Goal: Information Seeking & Learning: Learn about a topic

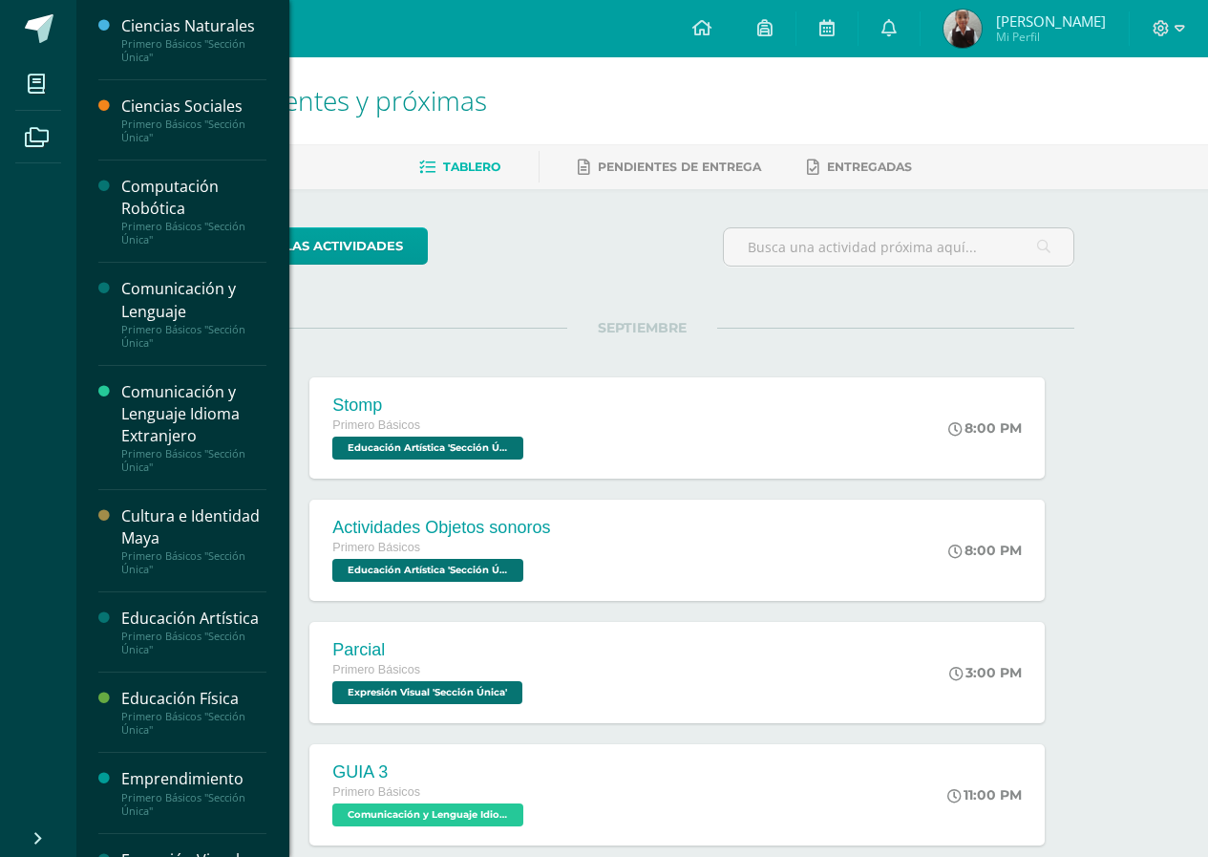
click at [158, 572] on div "Primero Básicos "Sección Única"" at bounding box center [193, 562] width 145 height 27
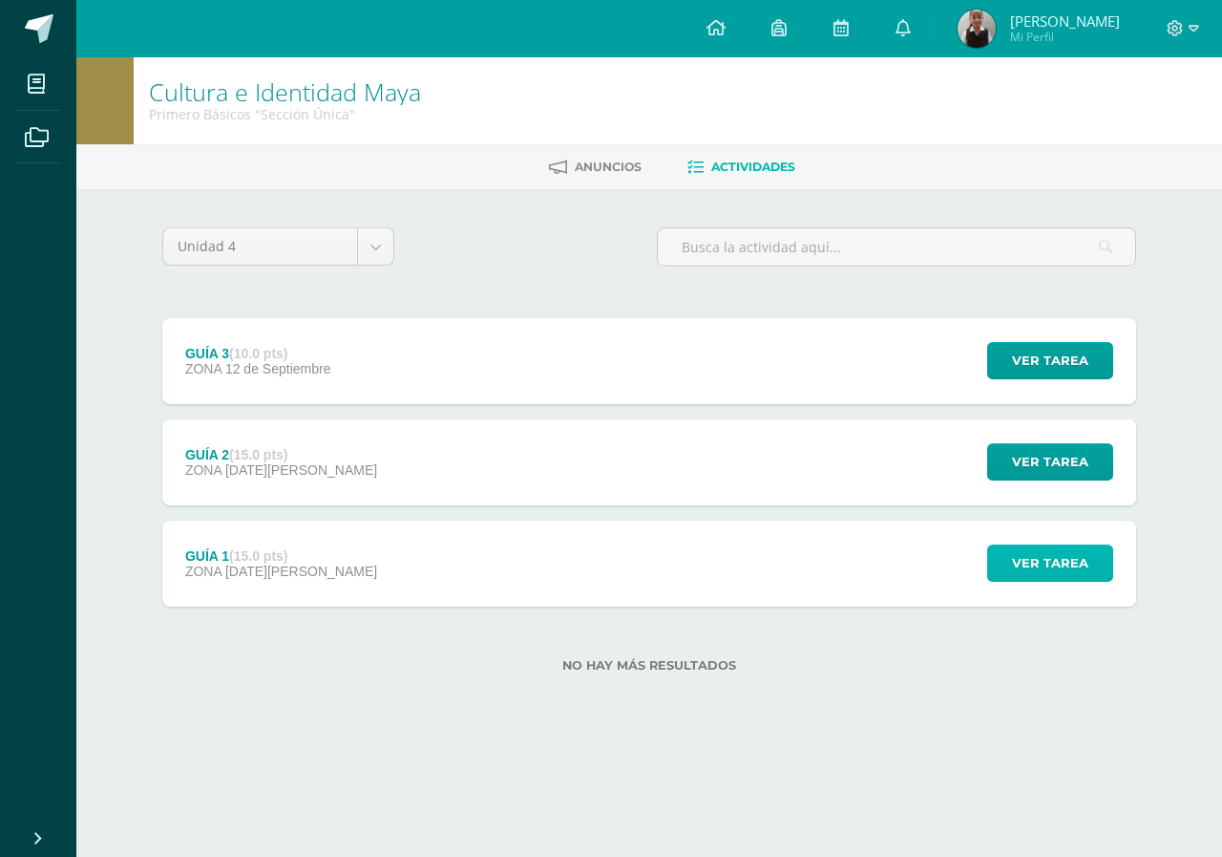
click at [1061, 552] on span "Ver tarea" at bounding box center [1050, 562] width 76 height 35
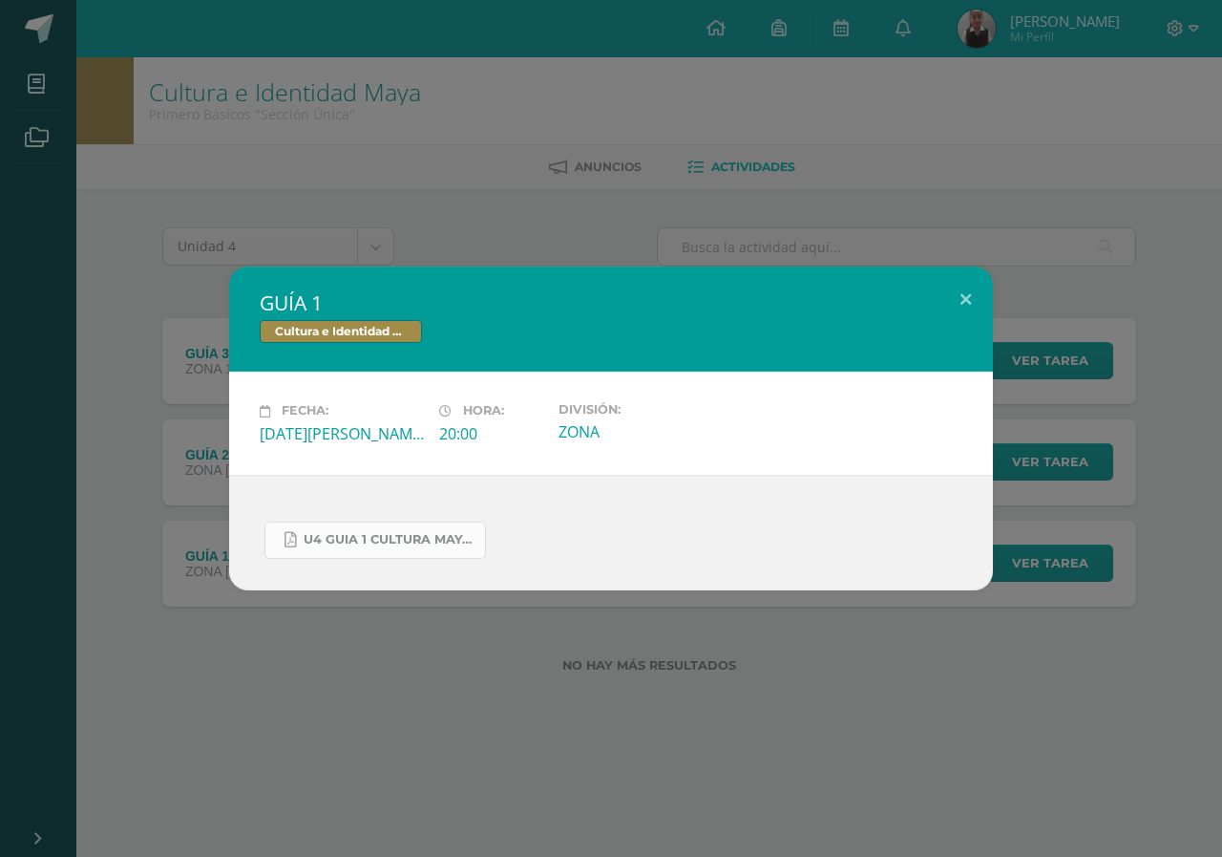
click at [383, 555] on link "U4 GUIA 1 CULTURA MAYA BASICOS.pdf" at bounding box center [376, 539] width 222 height 37
click at [413, 195] on div "GUÍA 1 Cultura e Identidad Maya Fecha: [DATE][PERSON_NAME] Hora: 20:00 División…" at bounding box center [611, 428] width 1222 height 857
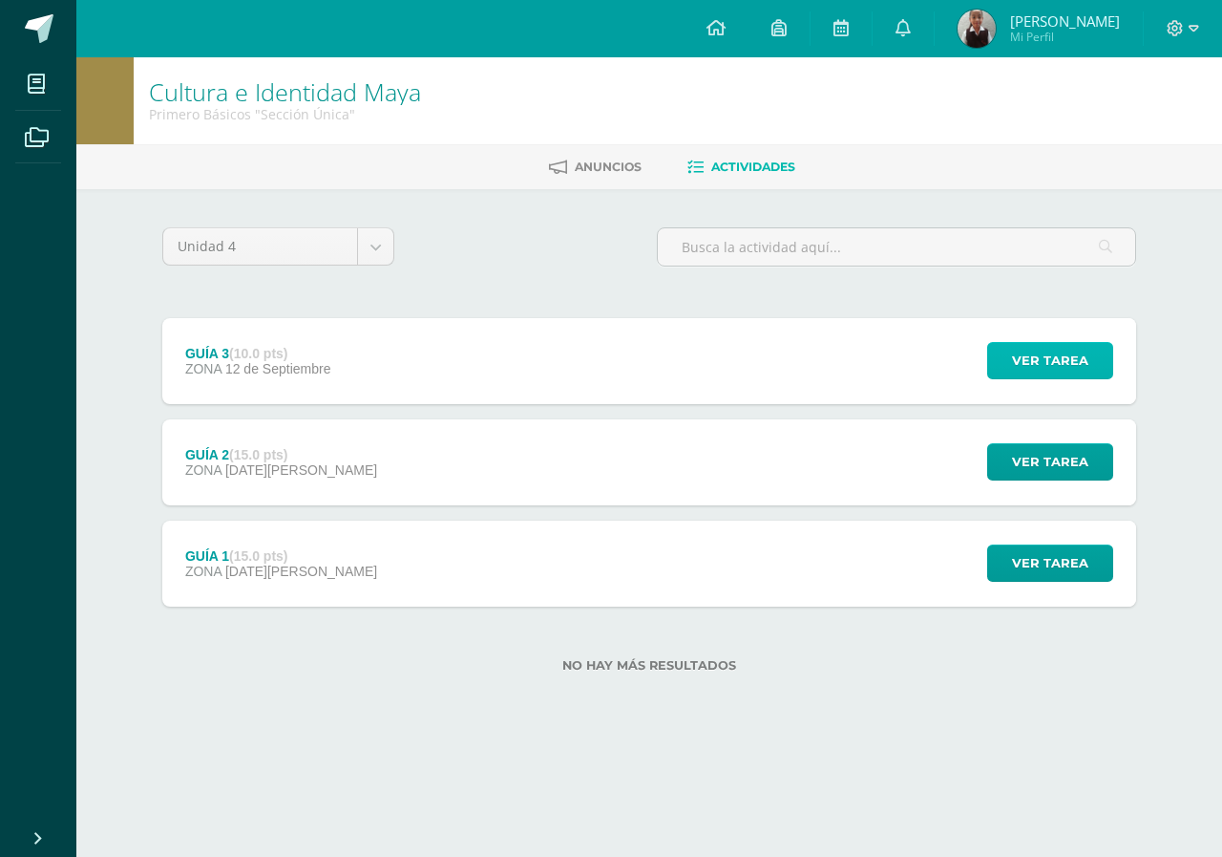
click at [1030, 367] on span "Ver tarea" at bounding box center [1050, 360] width 76 height 35
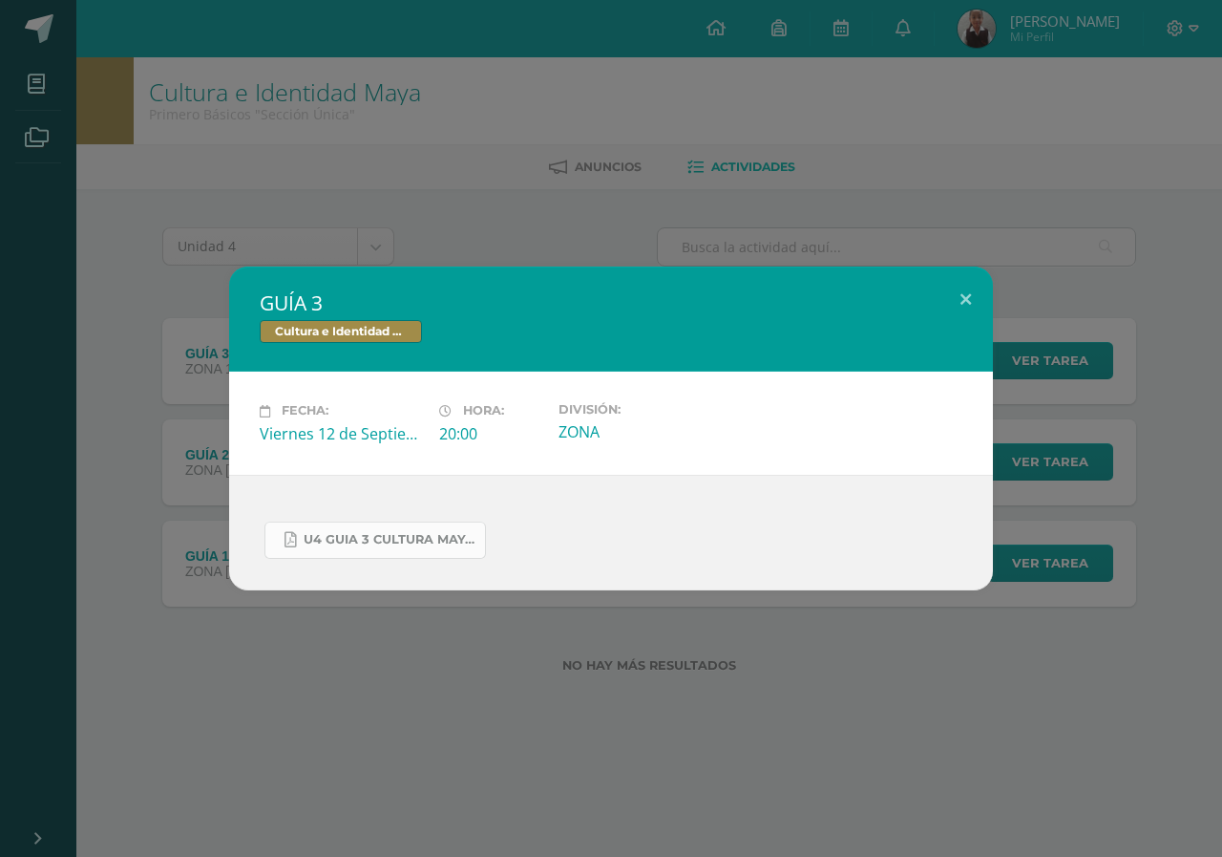
click at [463, 537] on span "U4 GUIA 3 CULTURA MAYA BASICOS.pdf" at bounding box center [390, 539] width 172 height 15
click at [268, 205] on div "GUÍA 3 Cultura e Identidad Maya Fecha: [DATE] Hora: 20:00 División:" at bounding box center [611, 428] width 1222 height 857
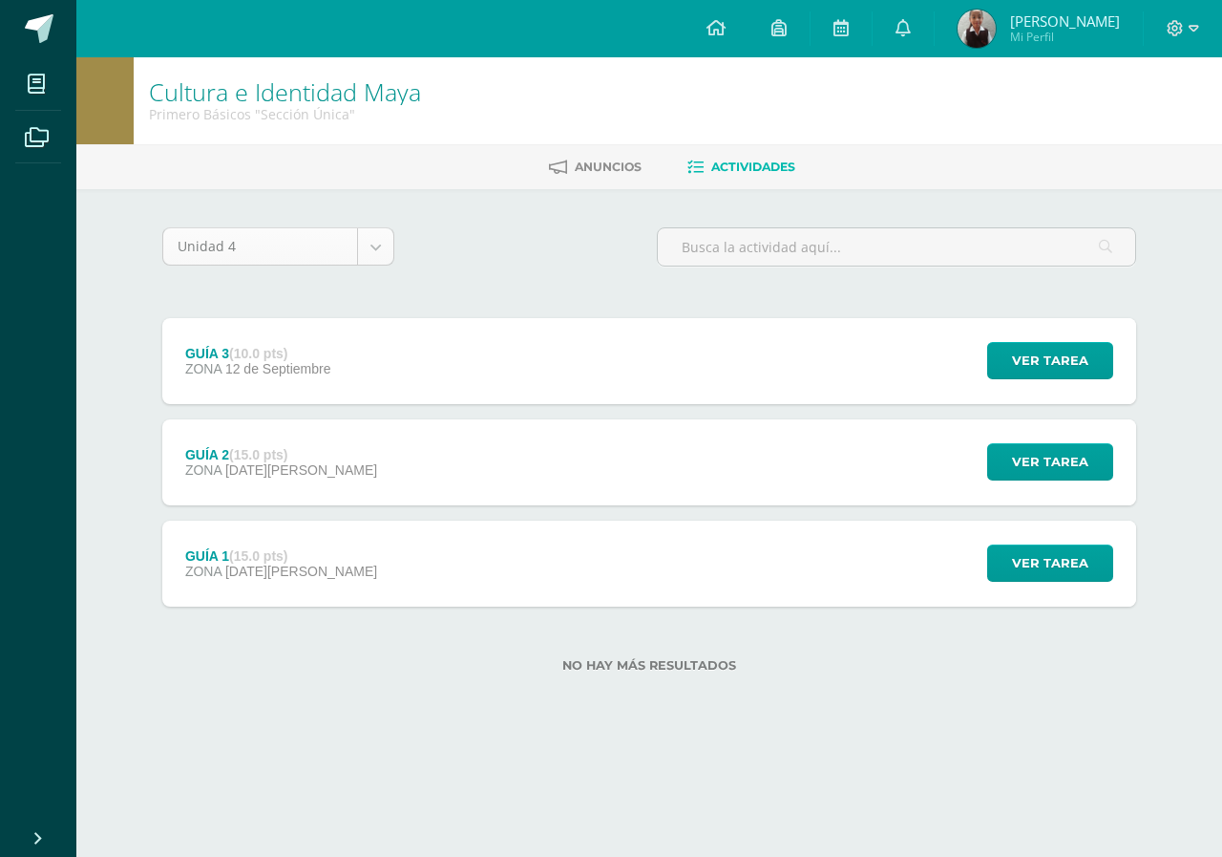
click at [348, 244] on body "Mis cursos Archivos Cerrar panel Ciencias Naturales Primero Básicos "Sección Ún…" at bounding box center [611, 366] width 1222 height 733
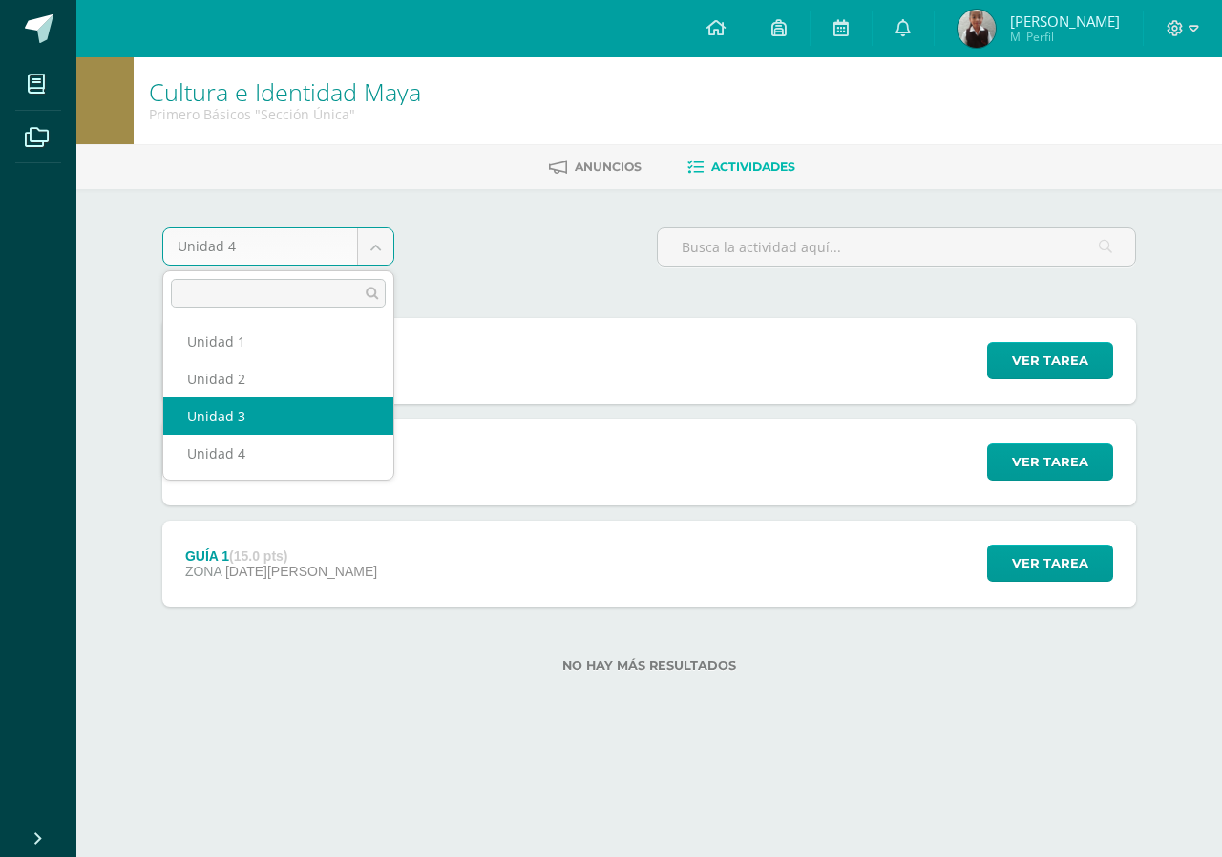
select select "Unidad 3"
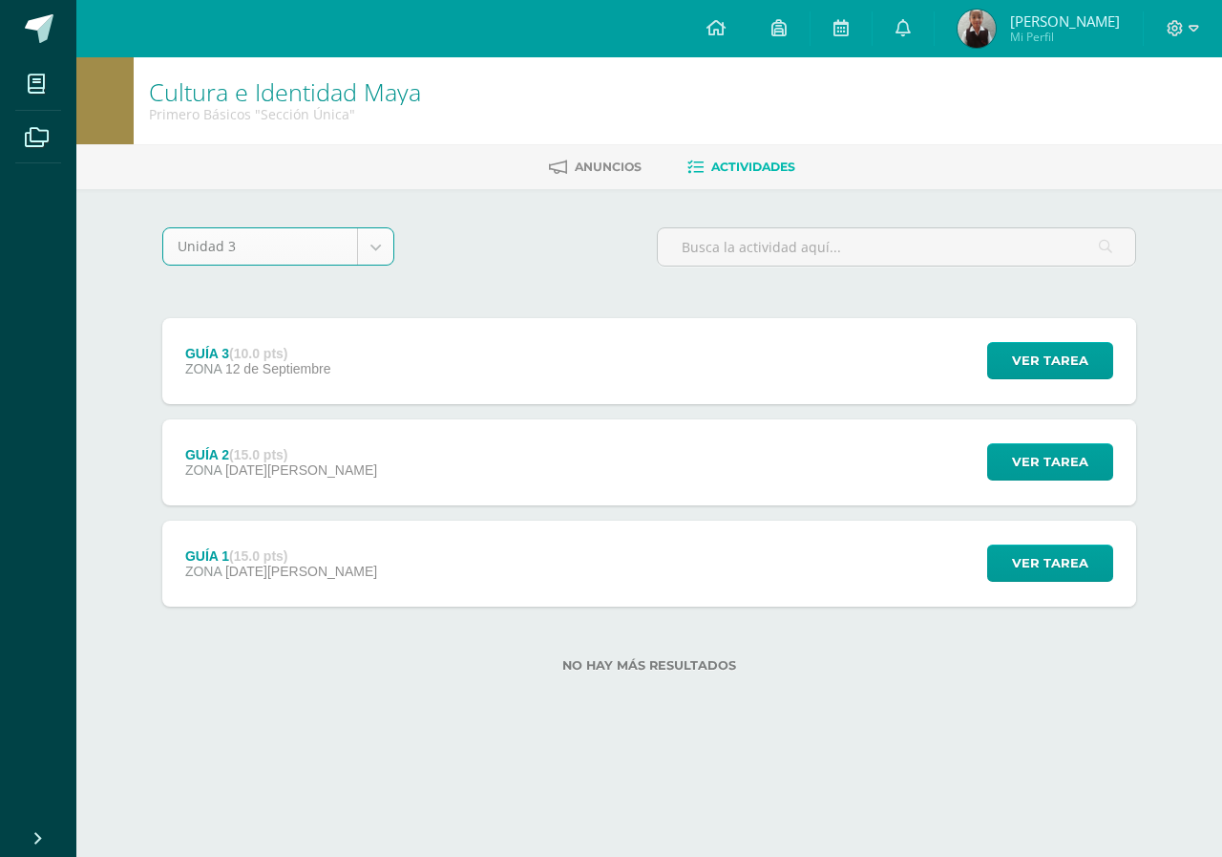
click at [622, 370] on div "GUÍA 3 (10.0 pts) ZONA [DATE] Ver tarea GUÍA 3 Cultura e Identidad Maya Fecha: …" at bounding box center [649, 361] width 974 height 86
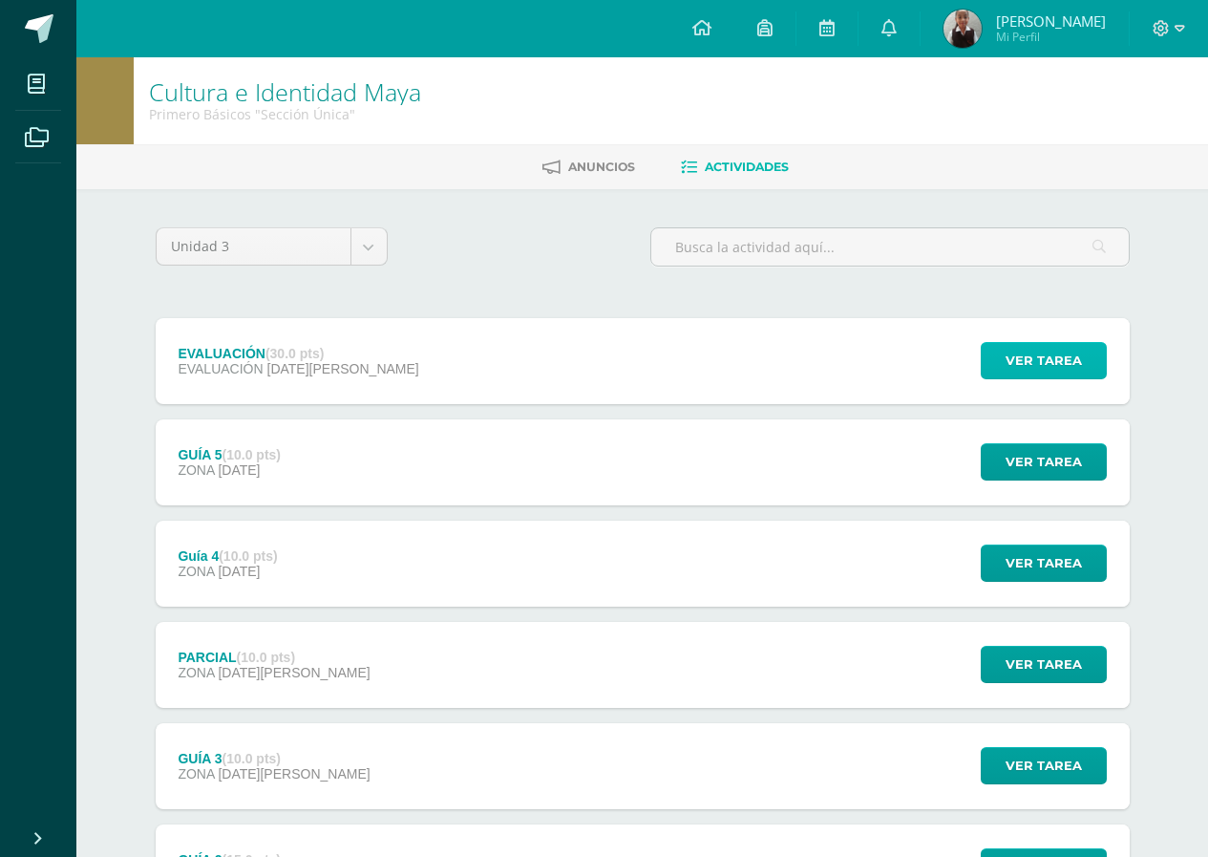
click at [1000, 372] on button "Ver tarea" at bounding box center [1044, 360] width 126 height 37
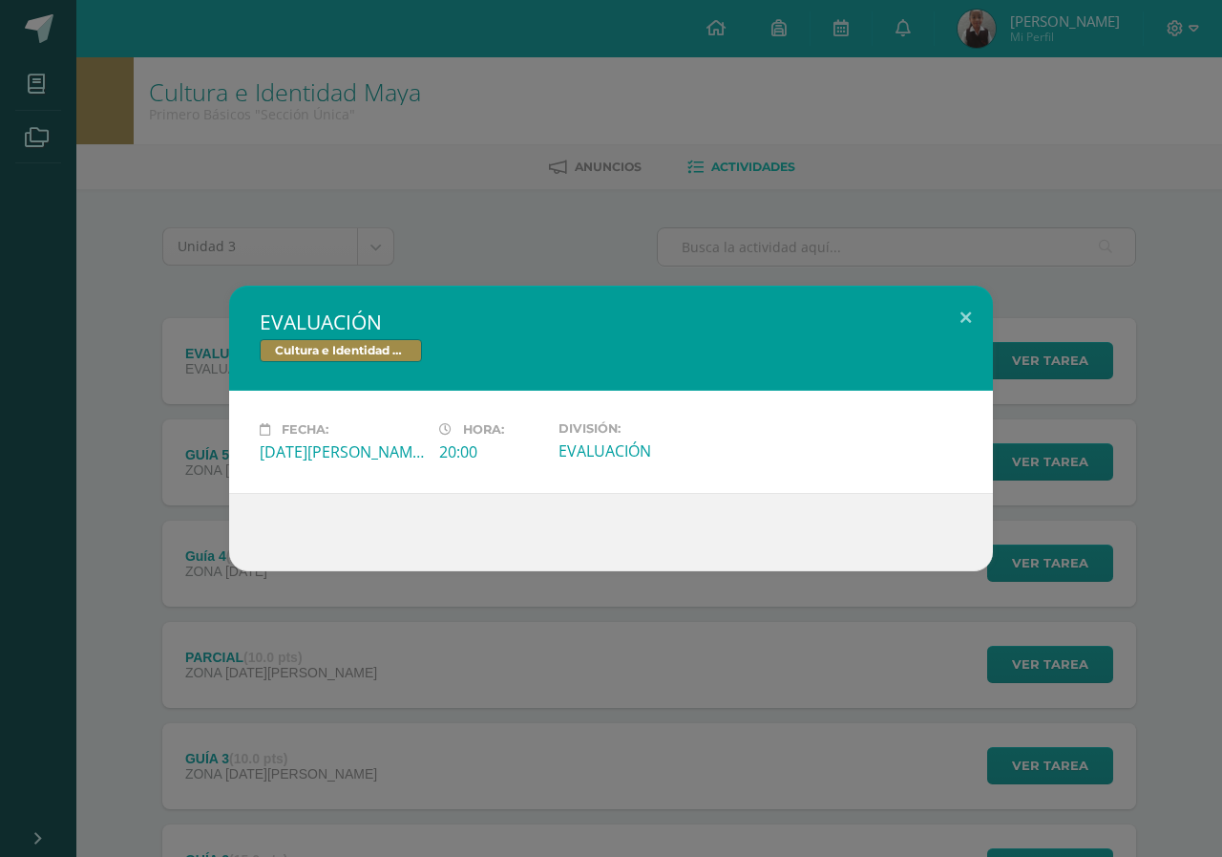
click at [285, 830] on div "EVALUACIÓN Cultura e Identidad Maya Fecha: Jueves 14 de Agosto Hora: 20:00 Divi…" at bounding box center [611, 428] width 1222 height 857
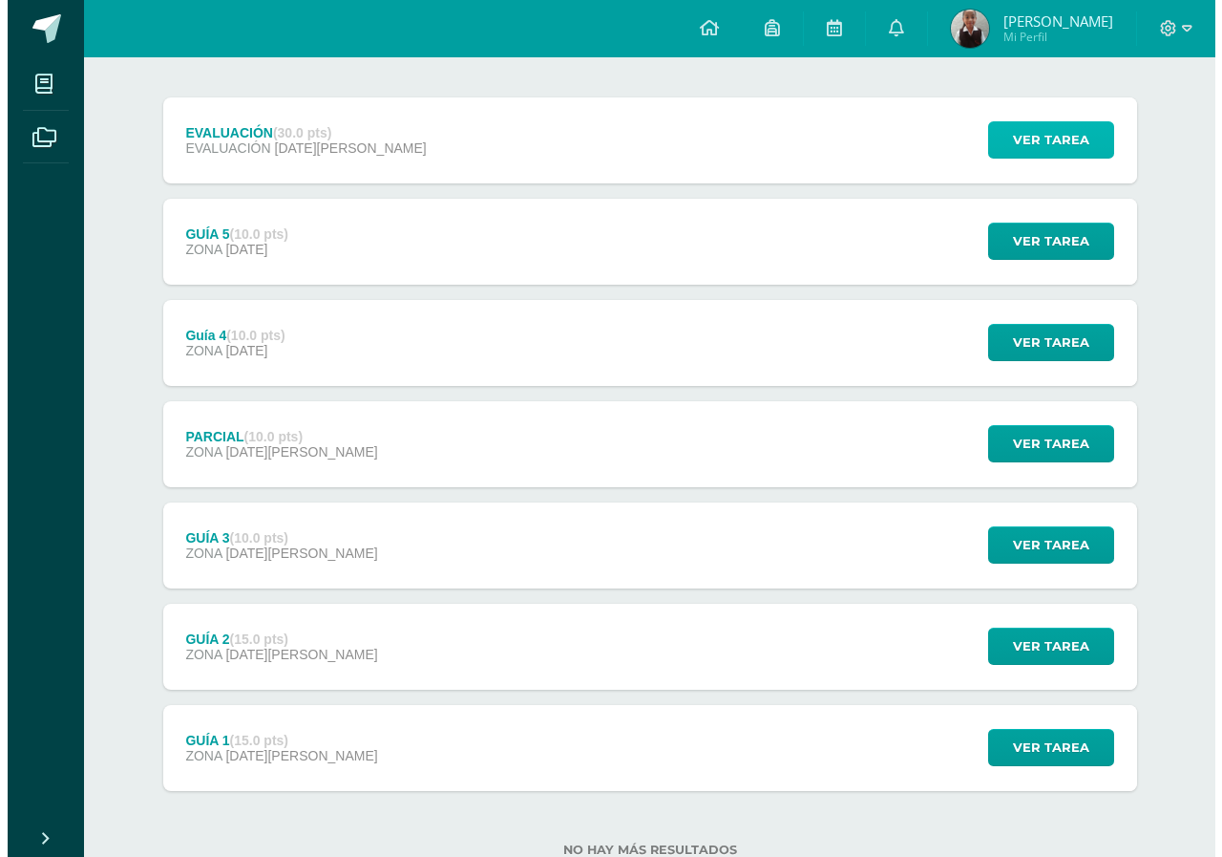
scroll to position [282, 0]
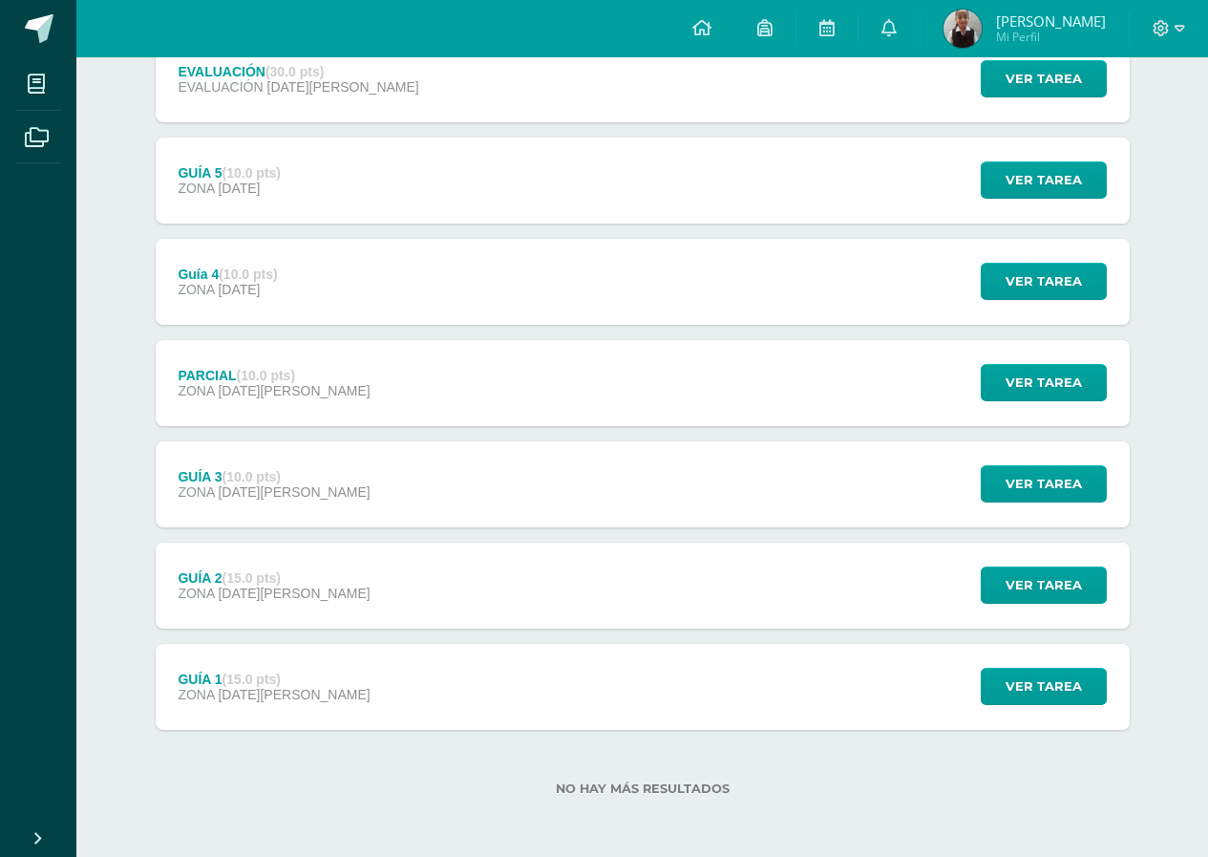
click at [1034, 664] on div "Ver tarea" at bounding box center [1041, 687] width 178 height 86
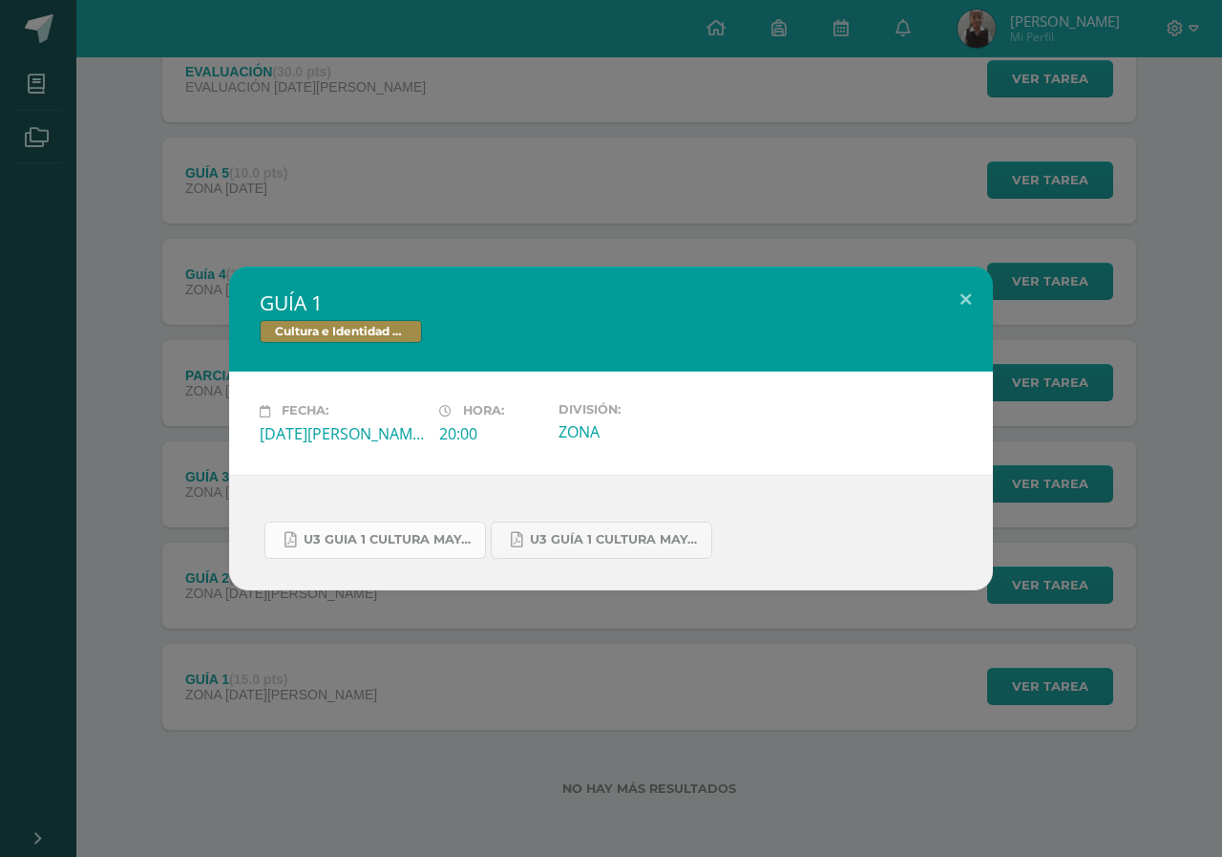
click at [363, 544] on span "U3 GUIA 1 CULTURA MAYA BASICOS.pdf" at bounding box center [390, 539] width 172 height 15
click at [384, 645] on div "GUÍA 1 Cultura e Identidad Maya Fecha: Viernes 13 de Junio Hora: 20:00 División…" at bounding box center [611, 428] width 1222 height 857
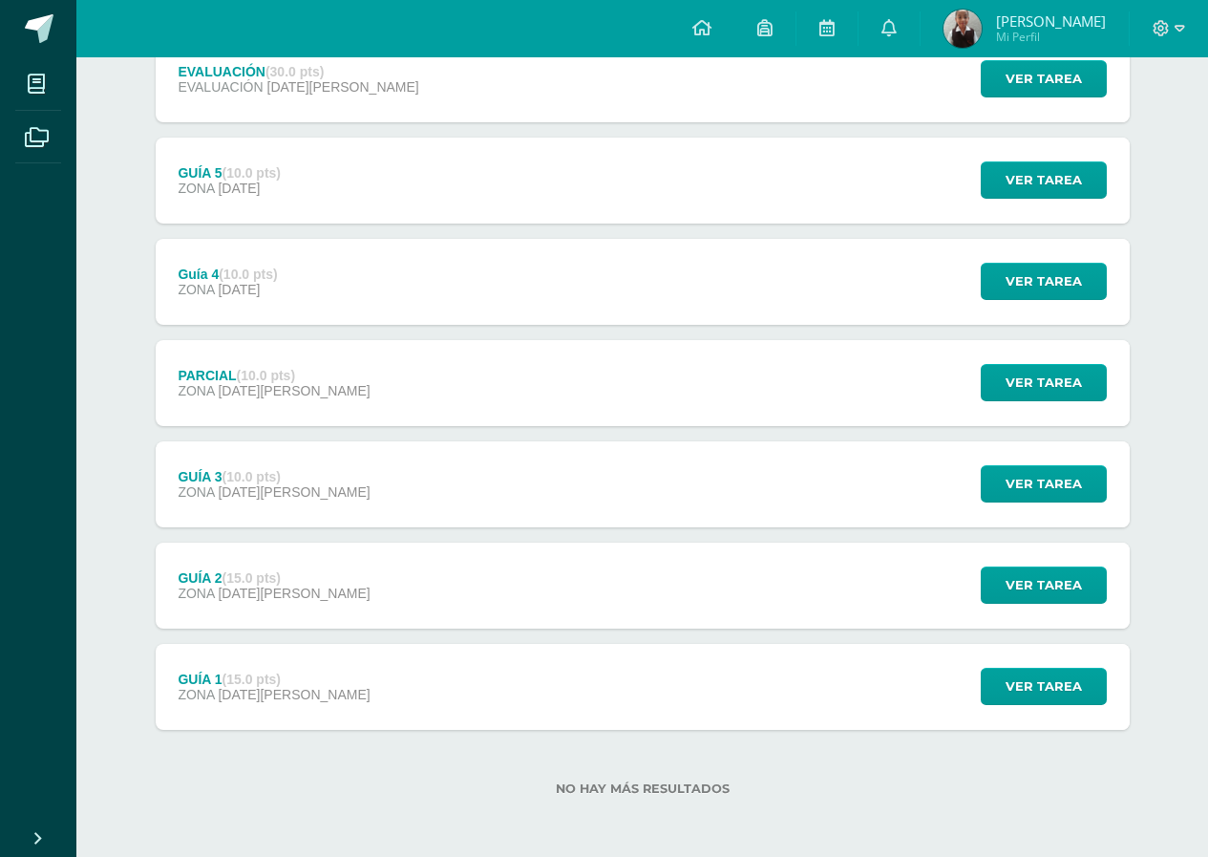
click at [809, 597] on div "GUÍA 2 (15.0 pts) ZONA 20 de Junio Ver tarea GUÍA 2 Cultura e Identidad Maya Ca…" at bounding box center [643, 585] width 974 height 86
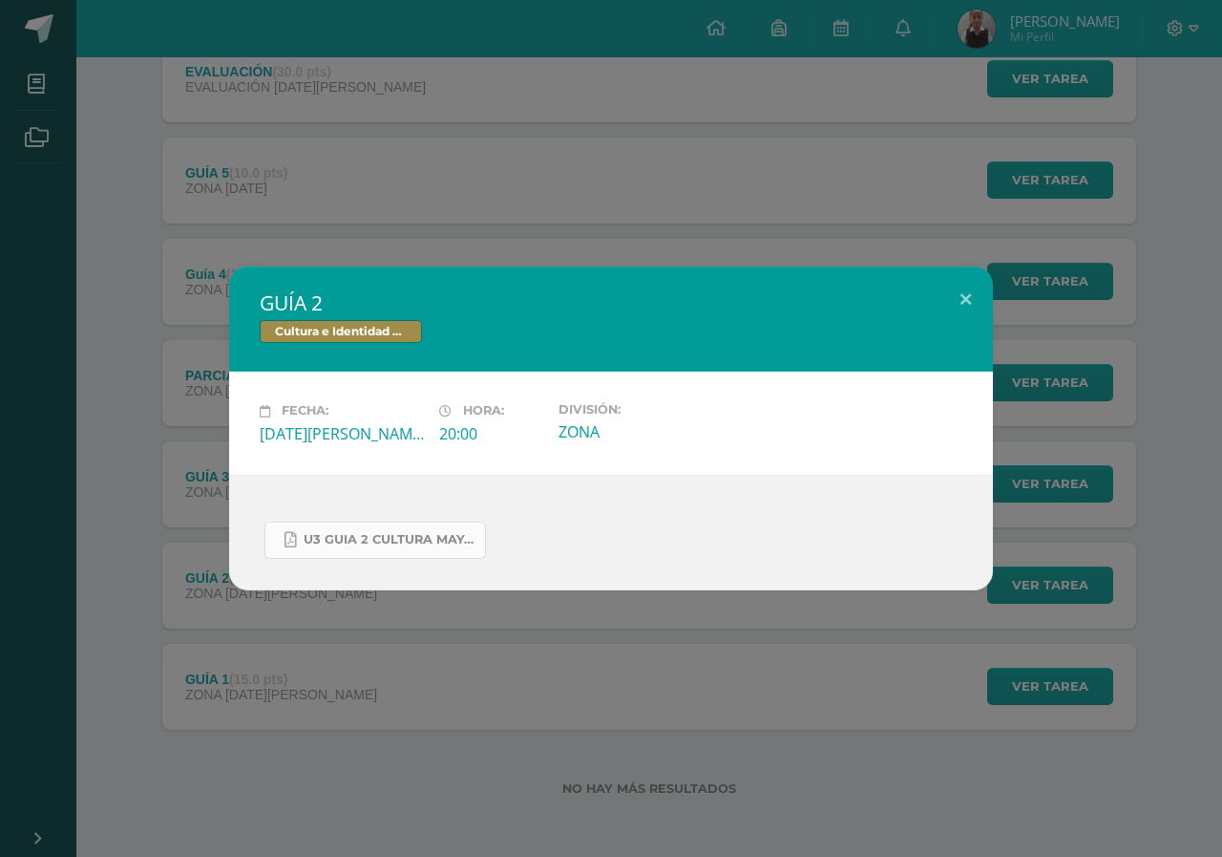
click at [446, 536] on span "U3 GUIA 2 CULTURA MAYA BASICOS.pdf" at bounding box center [390, 539] width 172 height 15
